Goal: Task Accomplishment & Management: Use online tool/utility

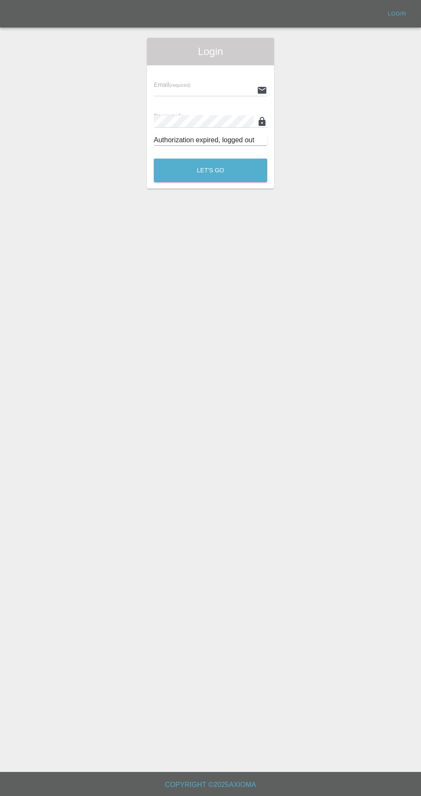
click at [178, 90] on input "text" at bounding box center [204, 90] width 100 height 12
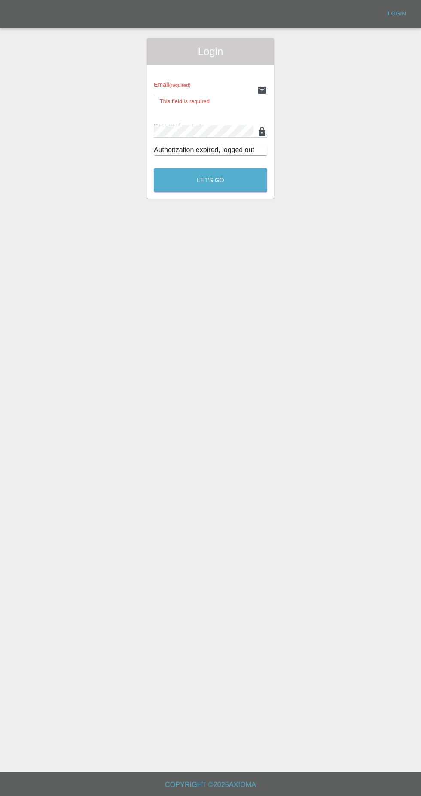
type input "Rickyssmartrepairs@gmail.com"
click at [154, 168] on button "Let's Go" at bounding box center [210, 180] width 113 height 24
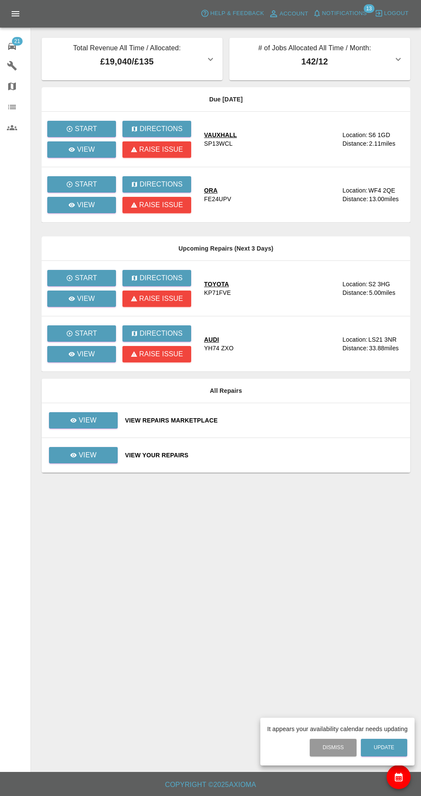
click at [83, 410] on div at bounding box center [210, 398] width 421 height 796
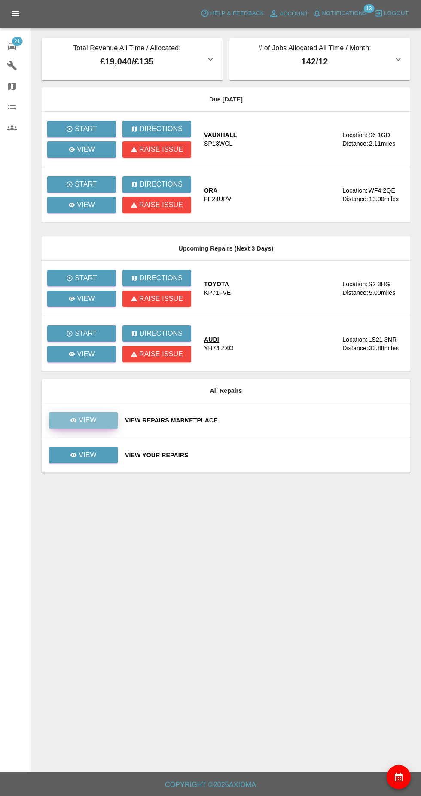
click at [74, 420] on icon at bounding box center [73, 420] width 6 height 4
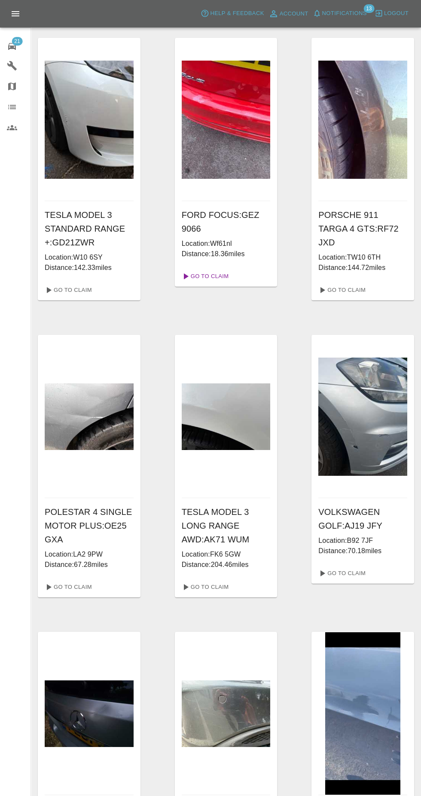
click at [189, 272] on icon at bounding box center [185, 276] width 10 height 10
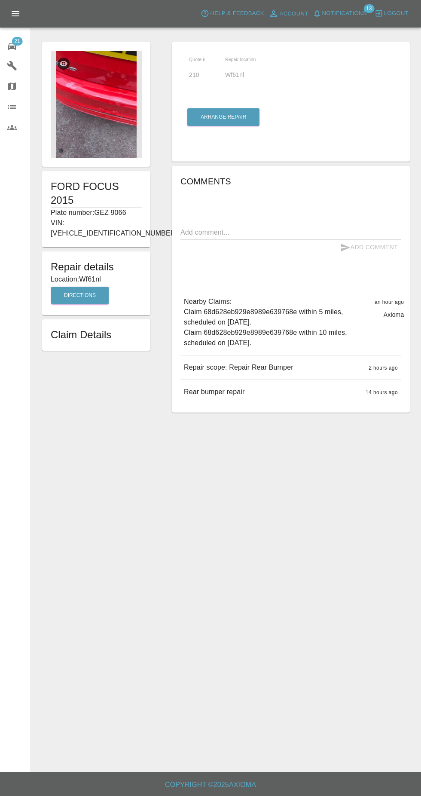
click at [89, 120] on img at bounding box center [96, 104] width 91 height 107
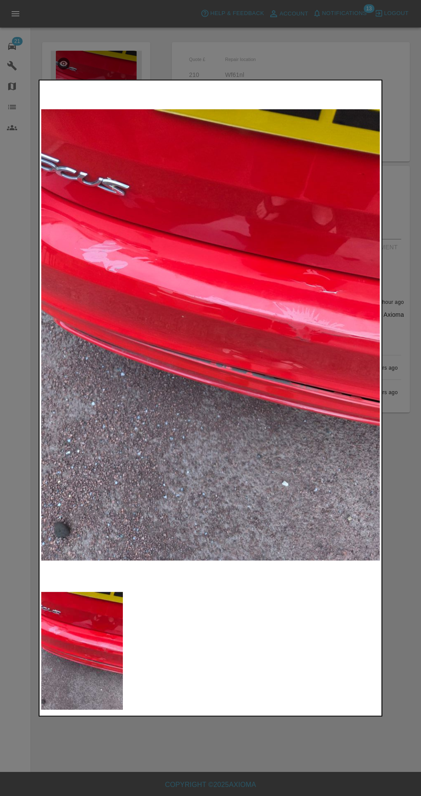
click at [411, 416] on div at bounding box center [210, 398] width 421 height 796
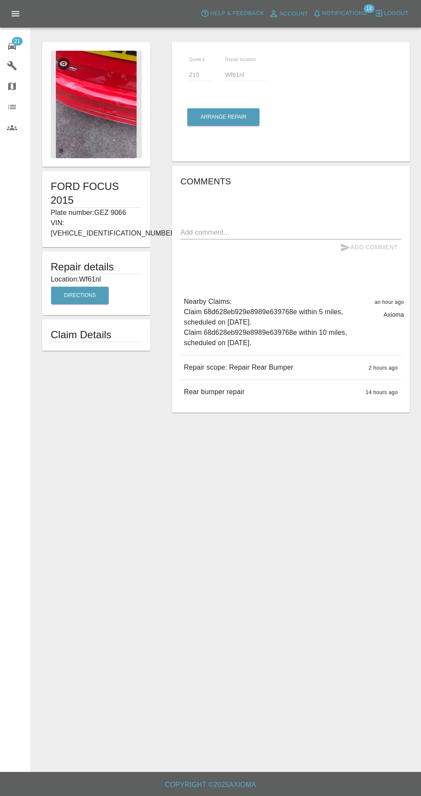
click at [68, 170] on form "FORD FOCUS 2015 Plate number: GEZ 9066 VIN: WF05XXGCC5FL48299 Repair details Lo…" at bounding box center [96, 196] width 117 height 308
click at [78, 141] on img at bounding box center [96, 104] width 91 height 107
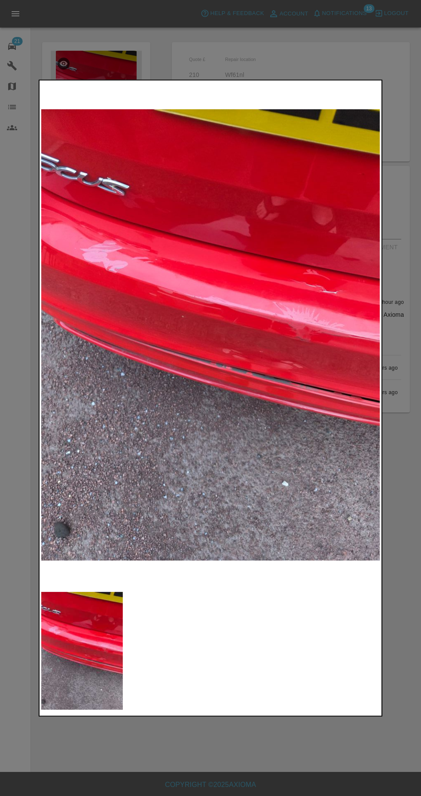
click at [93, 628] on img at bounding box center [82, 651] width 82 height 118
click at [409, 383] on div at bounding box center [210, 398] width 421 height 796
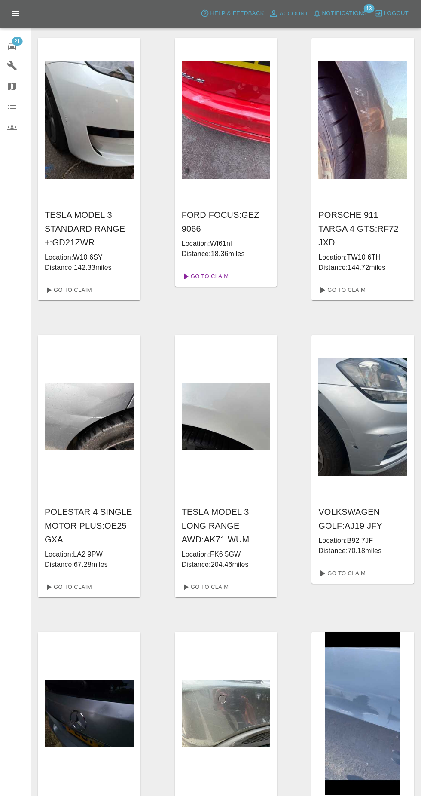
click at [219, 277] on link "Go To Claim" at bounding box center [204, 276] width 53 height 14
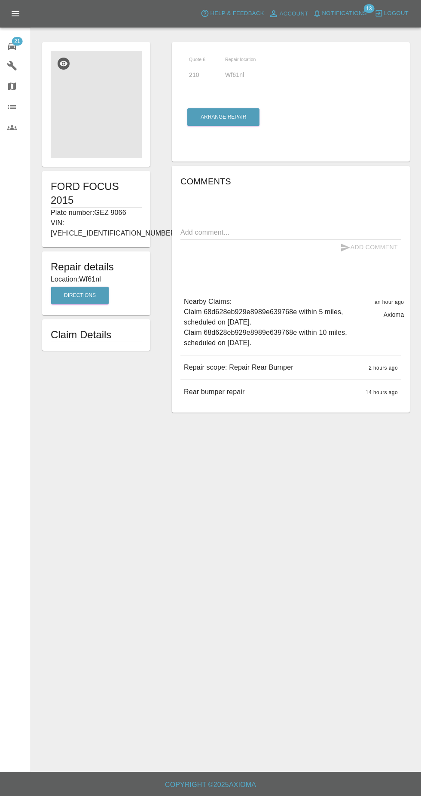
click at [86, 134] on img at bounding box center [96, 104] width 91 height 107
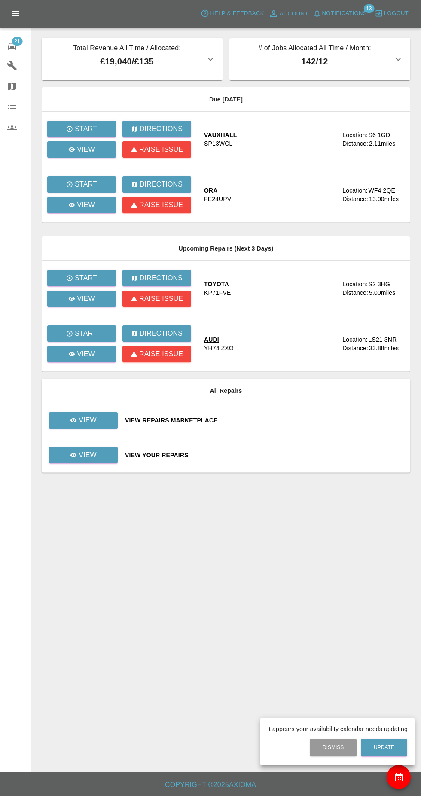
click at [80, 213] on div at bounding box center [210, 398] width 421 height 796
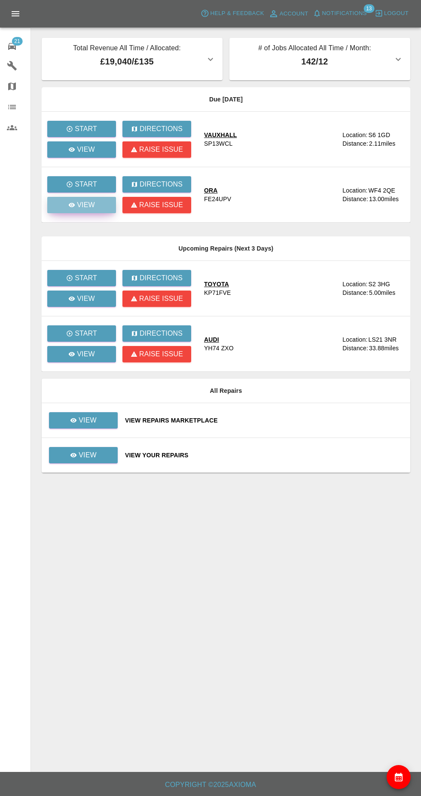
click at [72, 205] on icon at bounding box center [72, 205] width 6 height 4
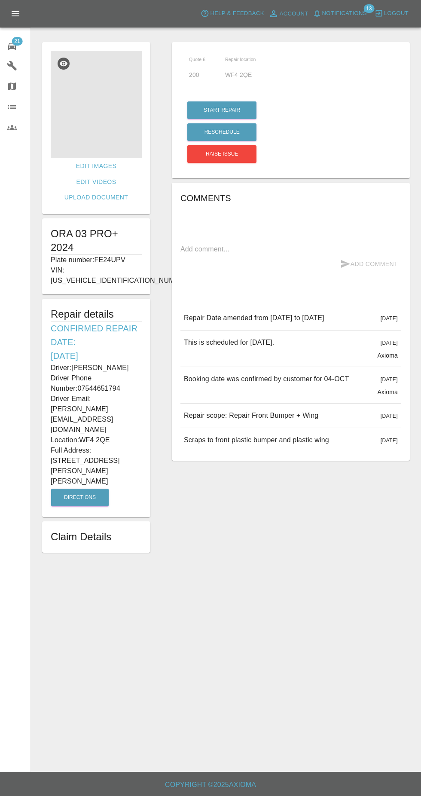
click at [70, 131] on img at bounding box center [96, 104] width 91 height 107
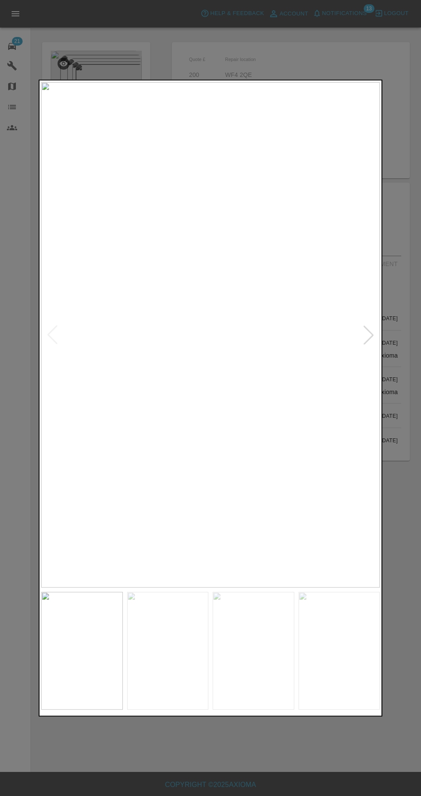
click at [408, 306] on div at bounding box center [210, 398] width 421 height 796
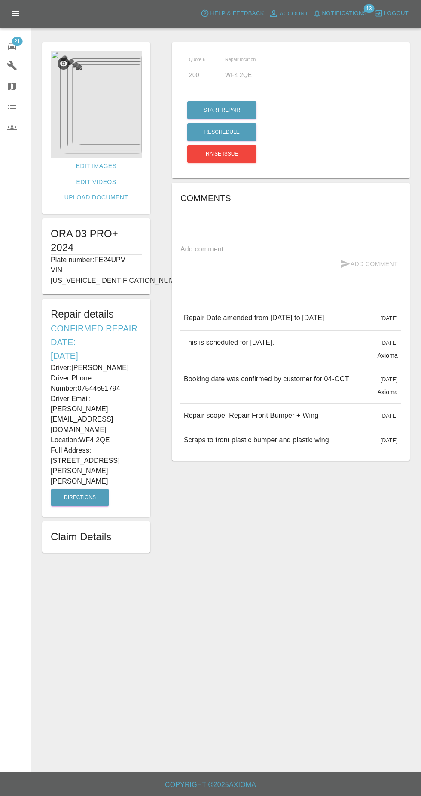
click at [67, 113] on img at bounding box center [96, 104] width 91 height 107
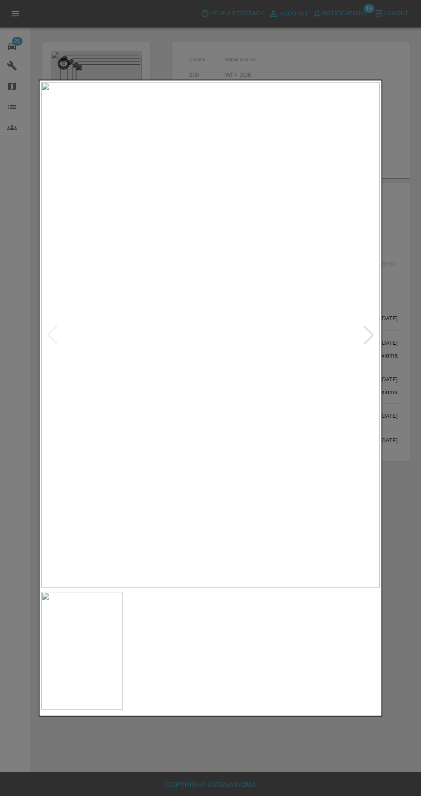
click at [164, 646] on img at bounding box center [168, 651] width 82 height 118
click at [254, 656] on img at bounding box center [254, 651] width 82 height 118
click at [332, 659] on img at bounding box center [340, 651] width 82 height 118
click at [408, 247] on div at bounding box center [210, 398] width 421 height 796
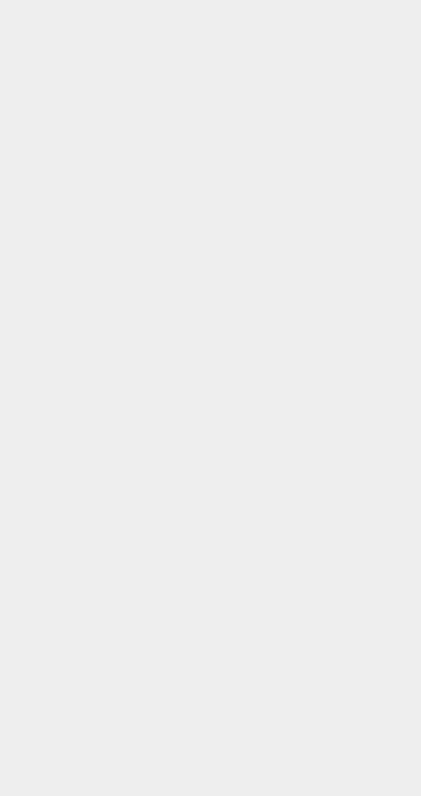
click at [105, 0] on html at bounding box center [210, 0] width 421 height 0
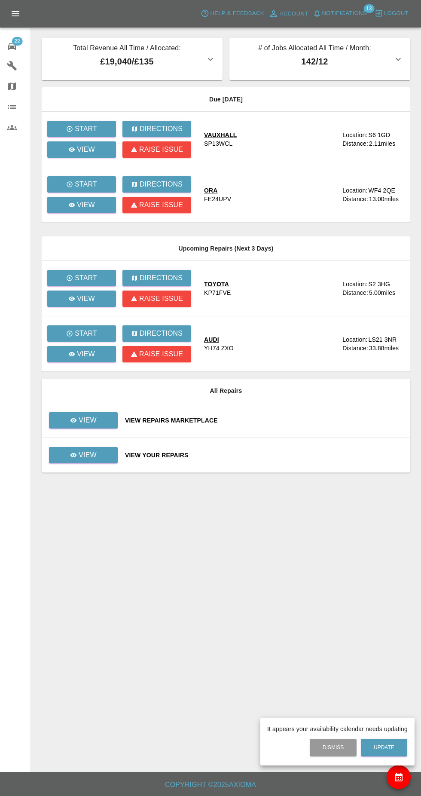
click at [91, 214] on div at bounding box center [210, 398] width 421 height 796
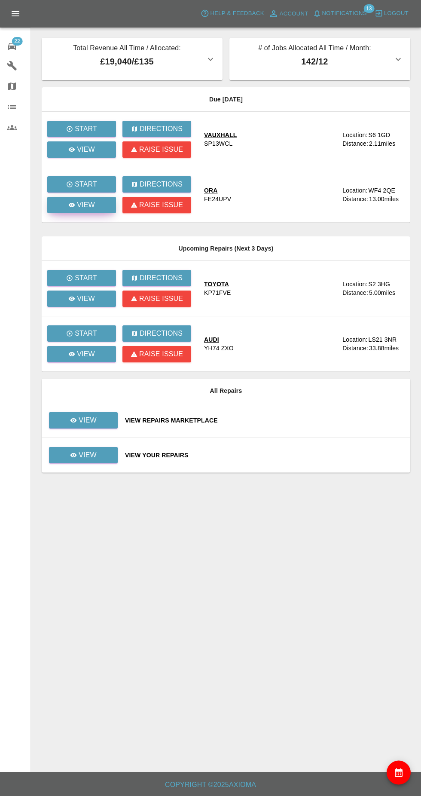
click at [96, 208] on link "View" at bounding box center [81, 205] width 69 height 16
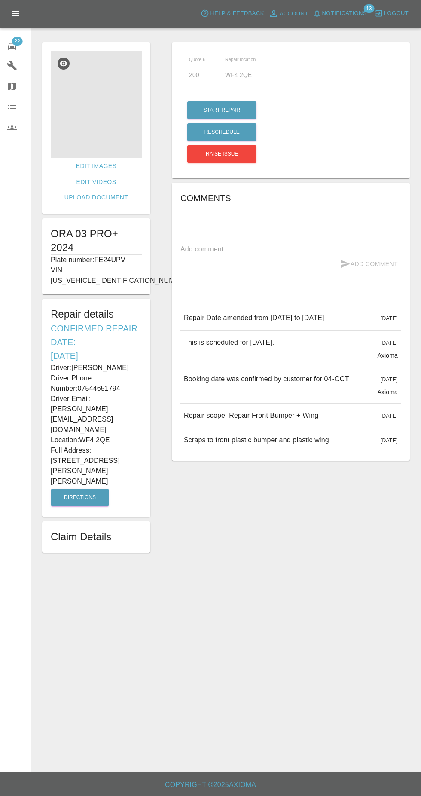
click at [78, 113] on img at bounding box center [96, 104] width 91 height 107
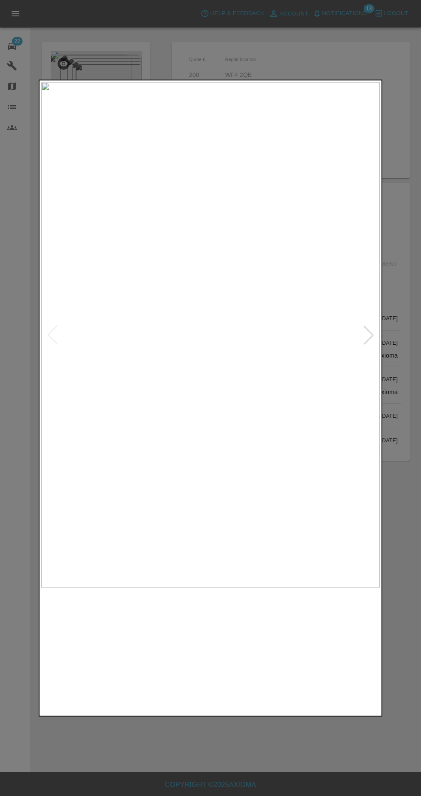
click at [278, 667] on img at bounding box center [254, 651] width 82 height 118
click at [347, 660] on img at bounding box center [340, 651] width 82 height 118
click at [336, 665] on img at bounding box center [340, 651] width 82 height 118
click at [165, 442] on img at bounding box center [210, 334] width 339 height 505
click at [264, 657] on img at bounding box center [254, 651] width 82 height 118
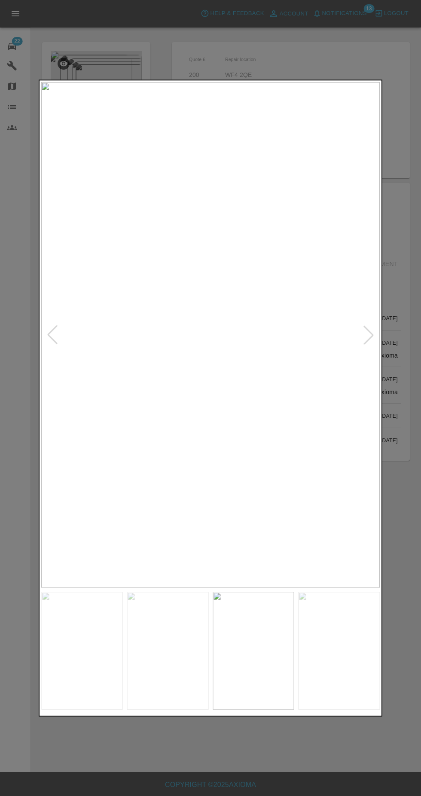
click at [339, 656] on img at bounding box center [340, 651] width 82 height 118
click at [82, 34] on div at bounding box center [210, 398] width 421 height 796
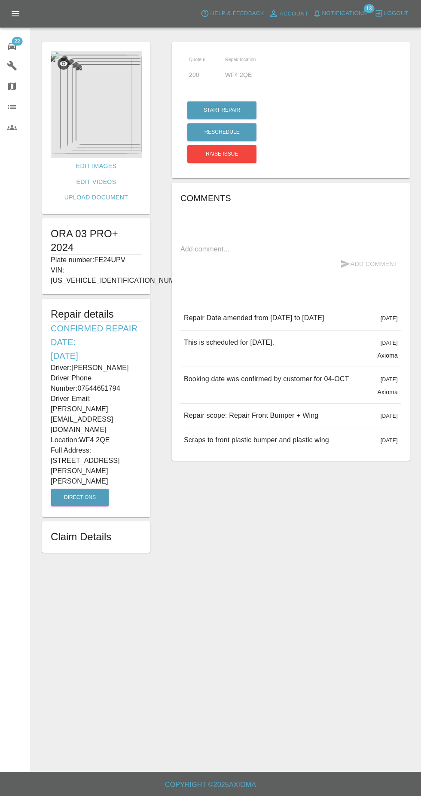
click at [17, 41] on span "22" at bounding box center [17, 41] width 11 height 9
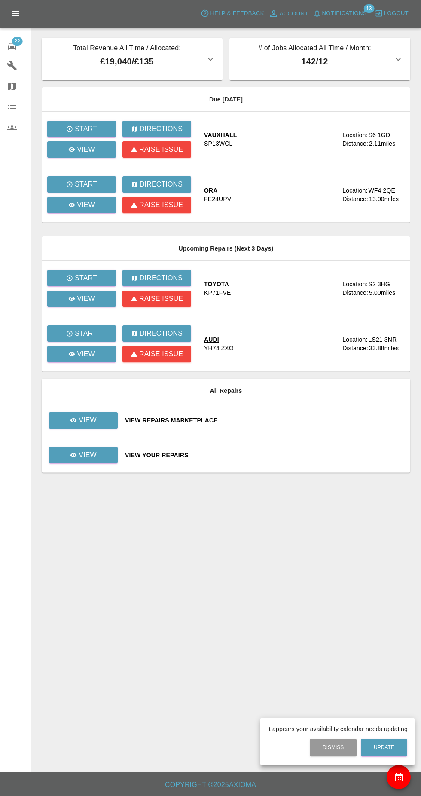
click at [82, 461] on div at bounding box center [210, 398] width 421 height 796
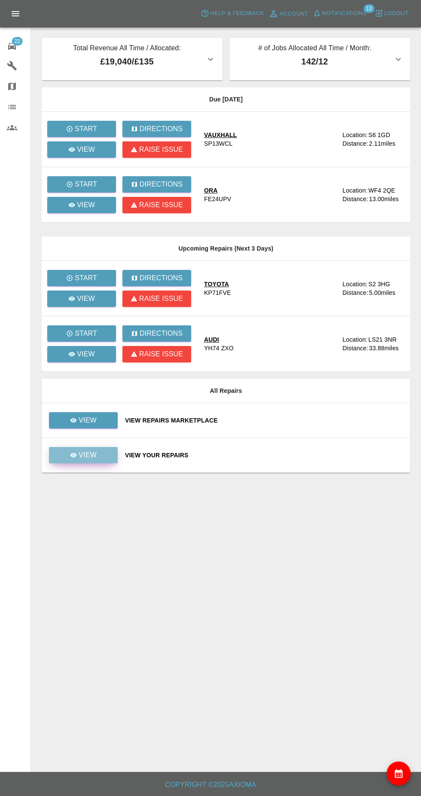
click at [76, 453] on icon at bounding box center [73, 455] width 6 height 4
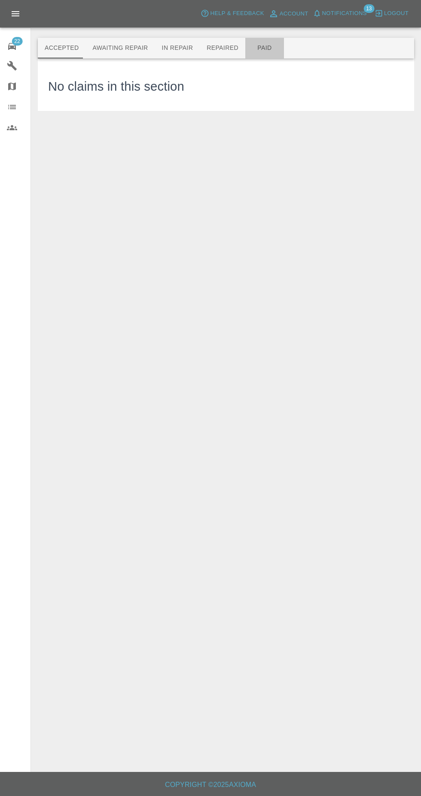
click at [245, 38] on button "Paid" at bounding box center [264, 48] width 39 height 21
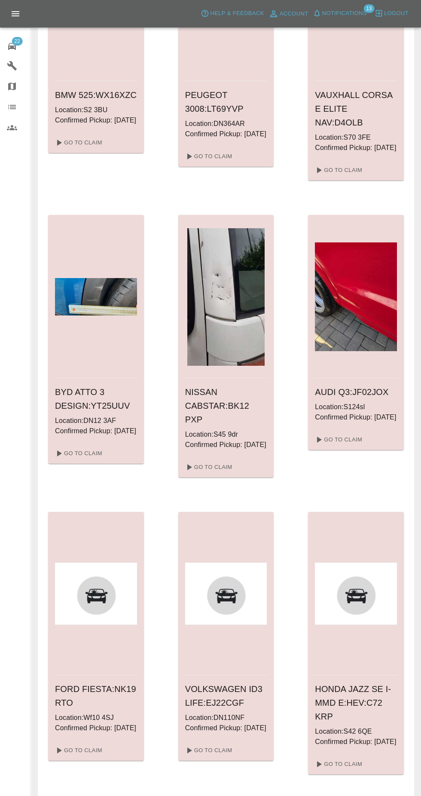
scroll to position [708, 0]
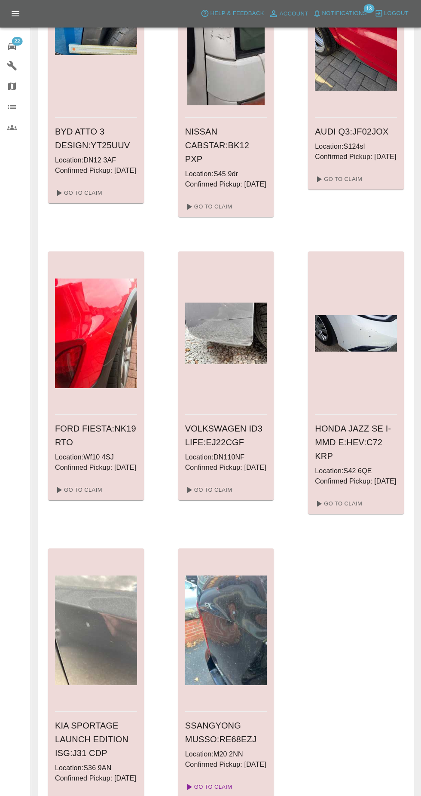
click at [207, 794] on link "Go To Claim" at bounding box center [208, 787] width 53 height 14
